Goal: Task Accomplishment & Management: Manage account settings

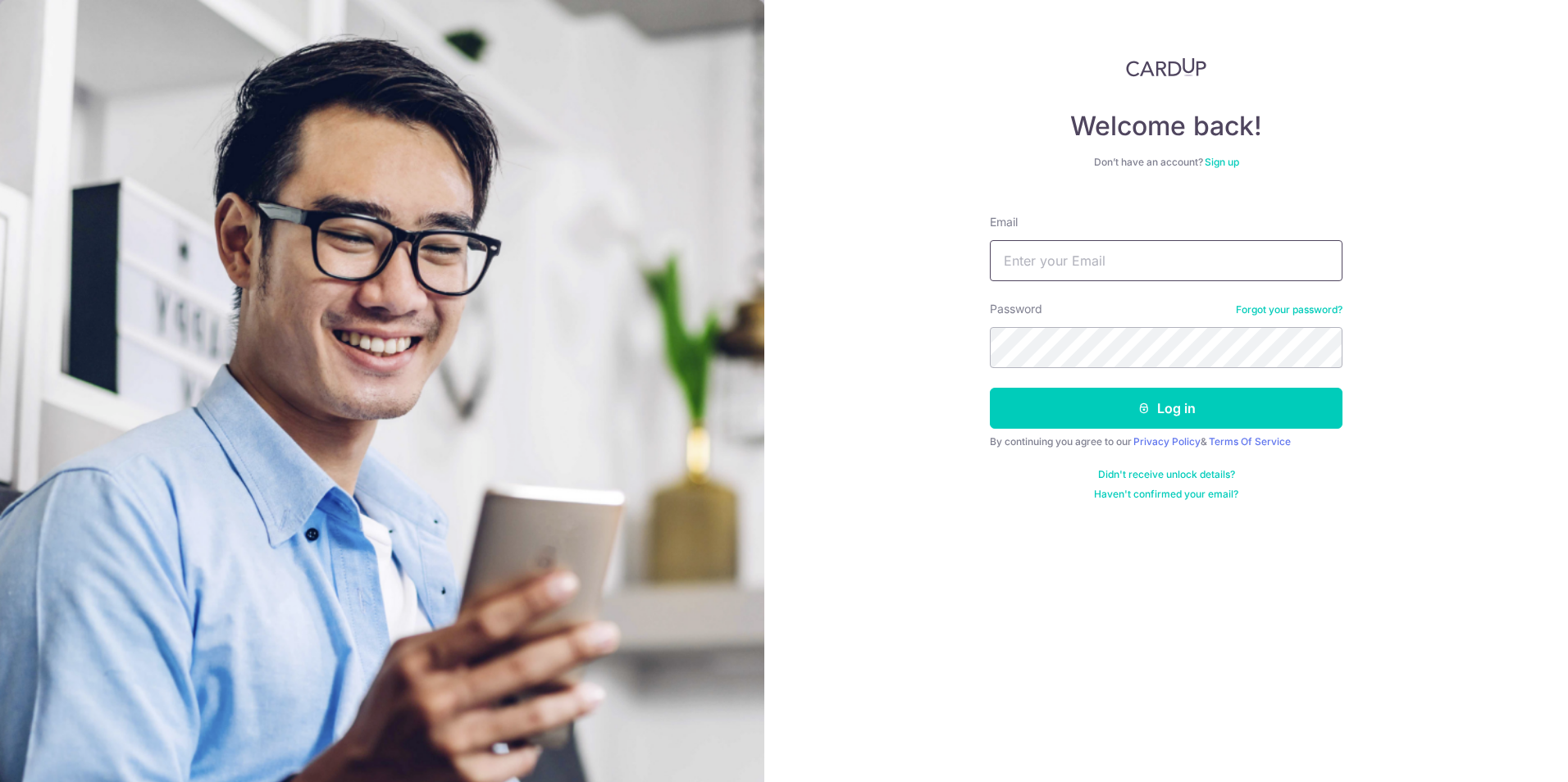
type input "[EMAIL_ADDRESS][DOMAIN_NAME]"
click at [1125, 259] on input "[EMAIL_ADDRESS][DOMAIN_NAME]" at bounding box center [1166, 260] width 352 height 41
click at [1204, 258] on input "[EMAIL_ADDRESS][DOMAIN_NAME]" at bounding box center [1166, 260] width 352 height 41
drag, startPoint x: 1203, startPoint y: 257, endPoint x: 891, endPoint y: 257, distance: 312.0
click at [891, 257] on div "Welcome back! Don’t have an account? Sign up Email [EMAIL_ADDRESS][DOMAIN_NAME]…" at bounding box center [1166, 391] width 804 height 782
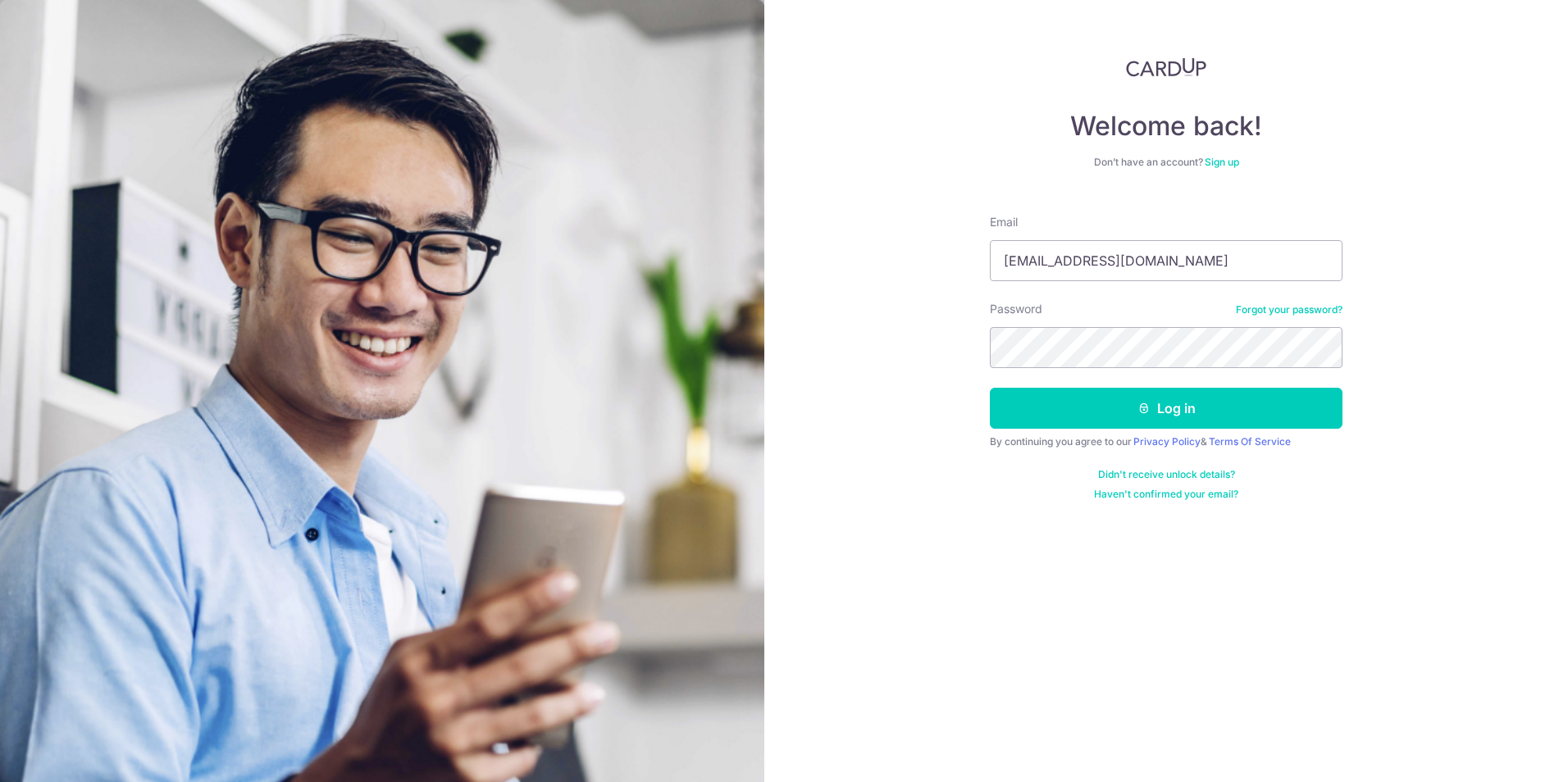
click at [1473, 328] on div "Welcome back! Don’t have an account? Sign up Email [EMAIL_ADDRESS][DOMAIN_NAME]…" at bounding box center [1166, 391] width 804 height 782
click at [1310, 310] on link "Forgot your password?" at bounding box center [1288, 310] width 106 height 13
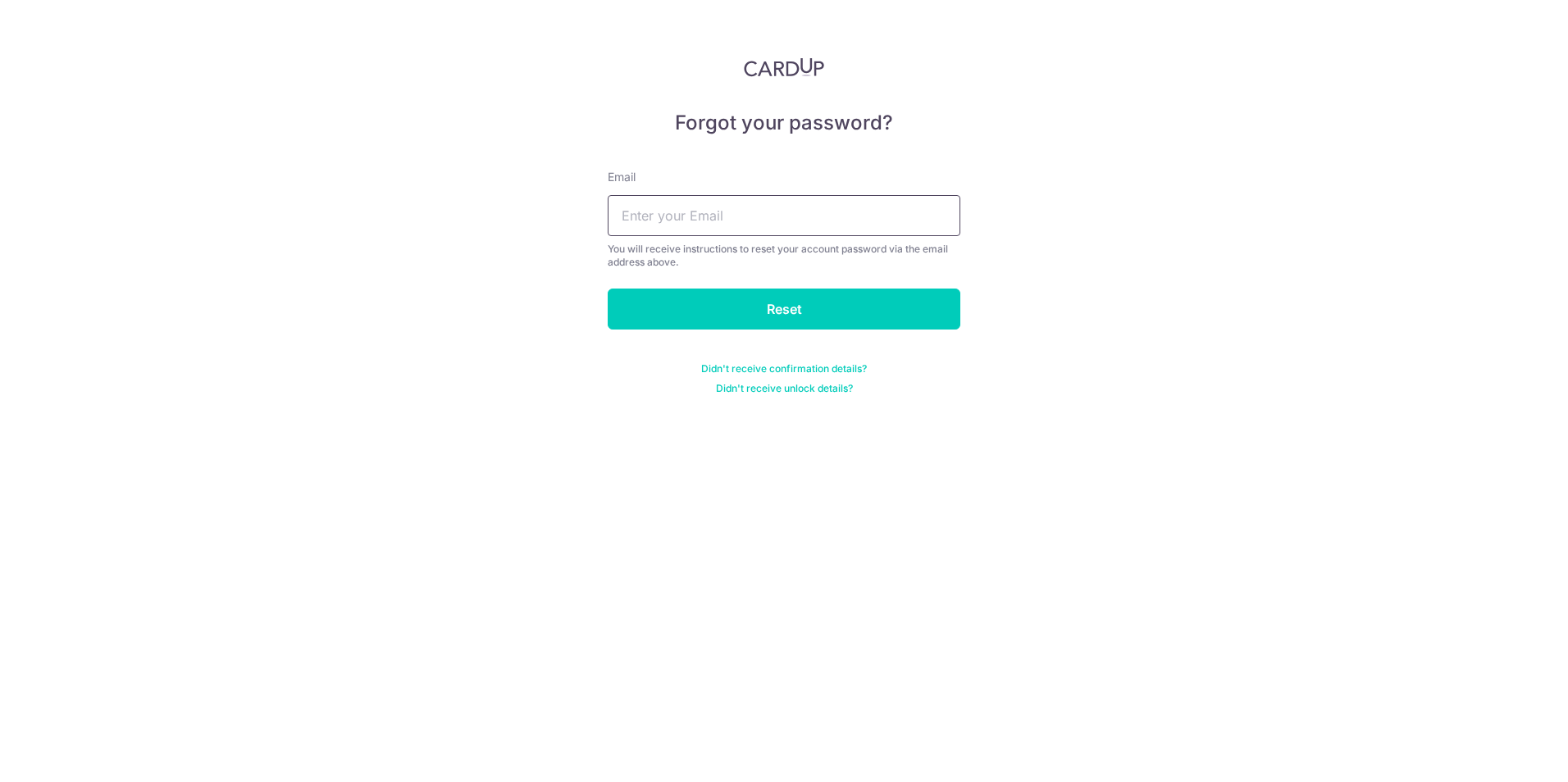
click at [756, 208] on input "text" at bounding box center [784, 215] width 352 height 41
type input "[PERSON_NAME].cha"
click at [608, 289] on input "Reset" at bounding box center [784, 309] width 352 height 41
click at [700, 213] on input "text" at bounding box center [784, 215] width 352 height 41
